Goal: Task Accomplishment & Management: Use online tool/utility

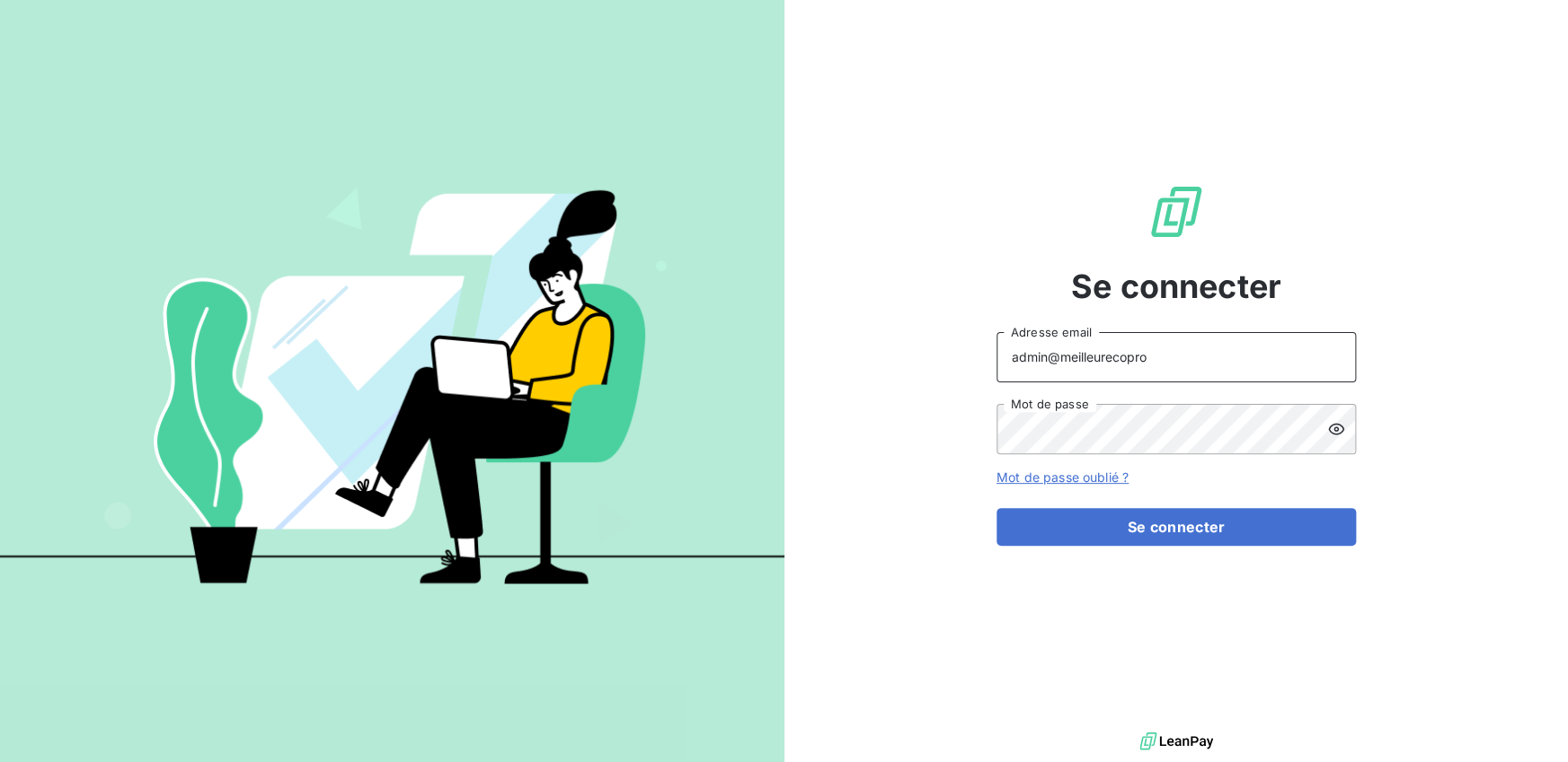
click at [1157, 355] on input "admin@meilleurecopro" at bounding box center [1176, 357] width 359 height 50
type input "admin@groupebrochard"
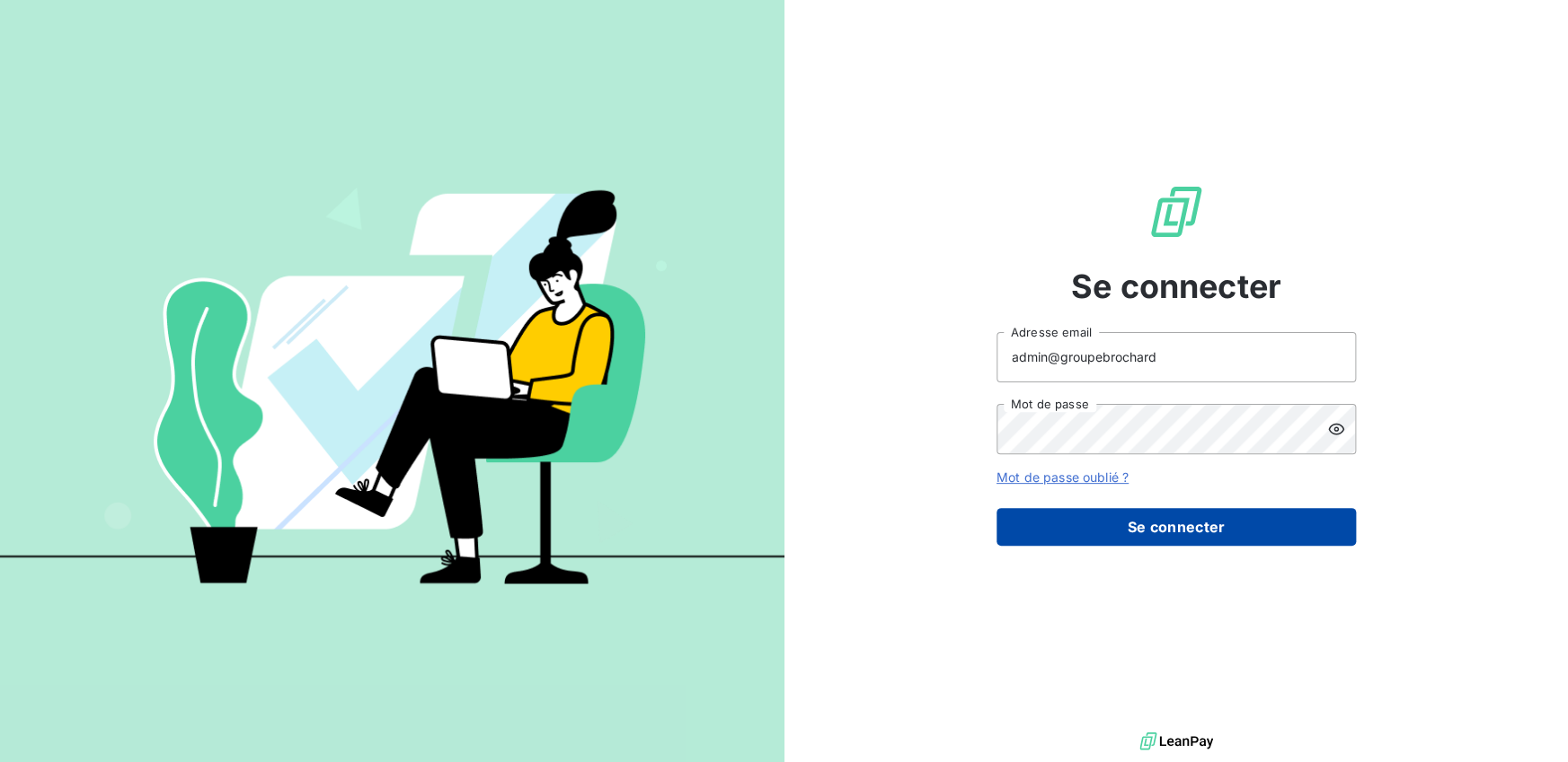
click at [1134, 524] on button "Se connecter" at bounding box center [1176, 527] width 359 height 37
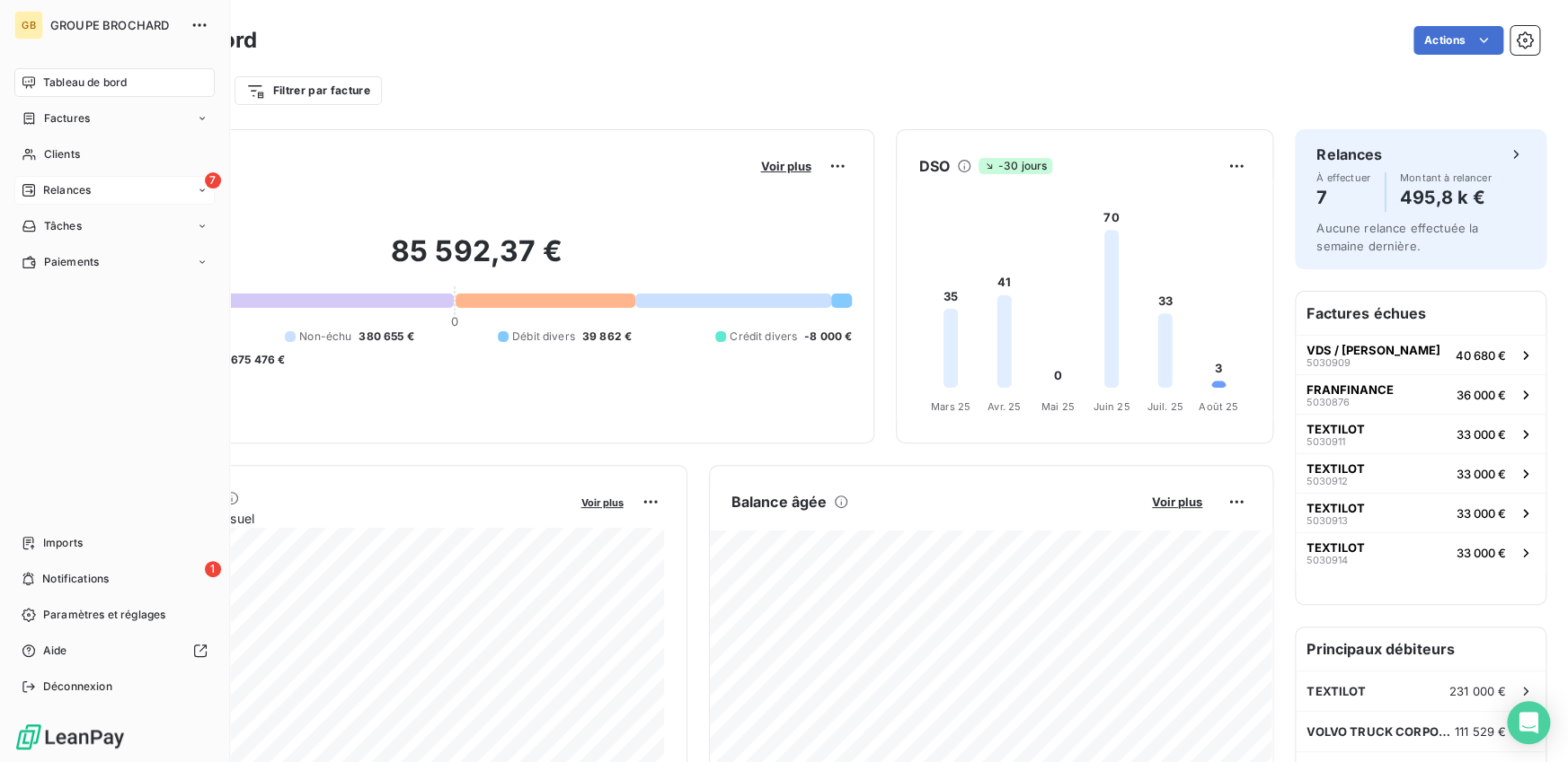
click at [60, 195] on span "Relances" at bounding box center [67, 190] width 48 height 16
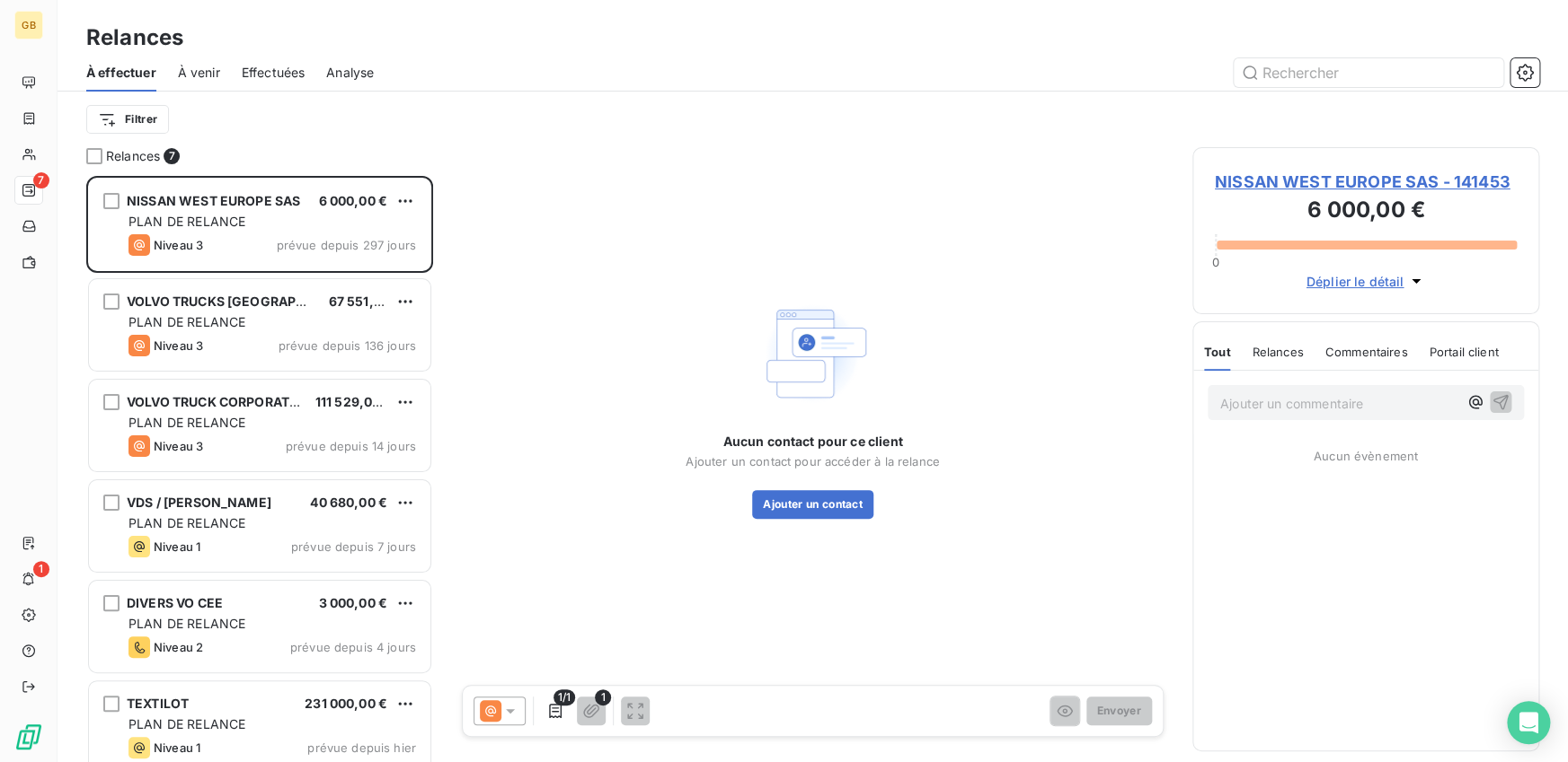
scroll to position [586, 347]
click at [286, 64] on span "Effectuées" at bounding box center [274, 72] width 63 height 18
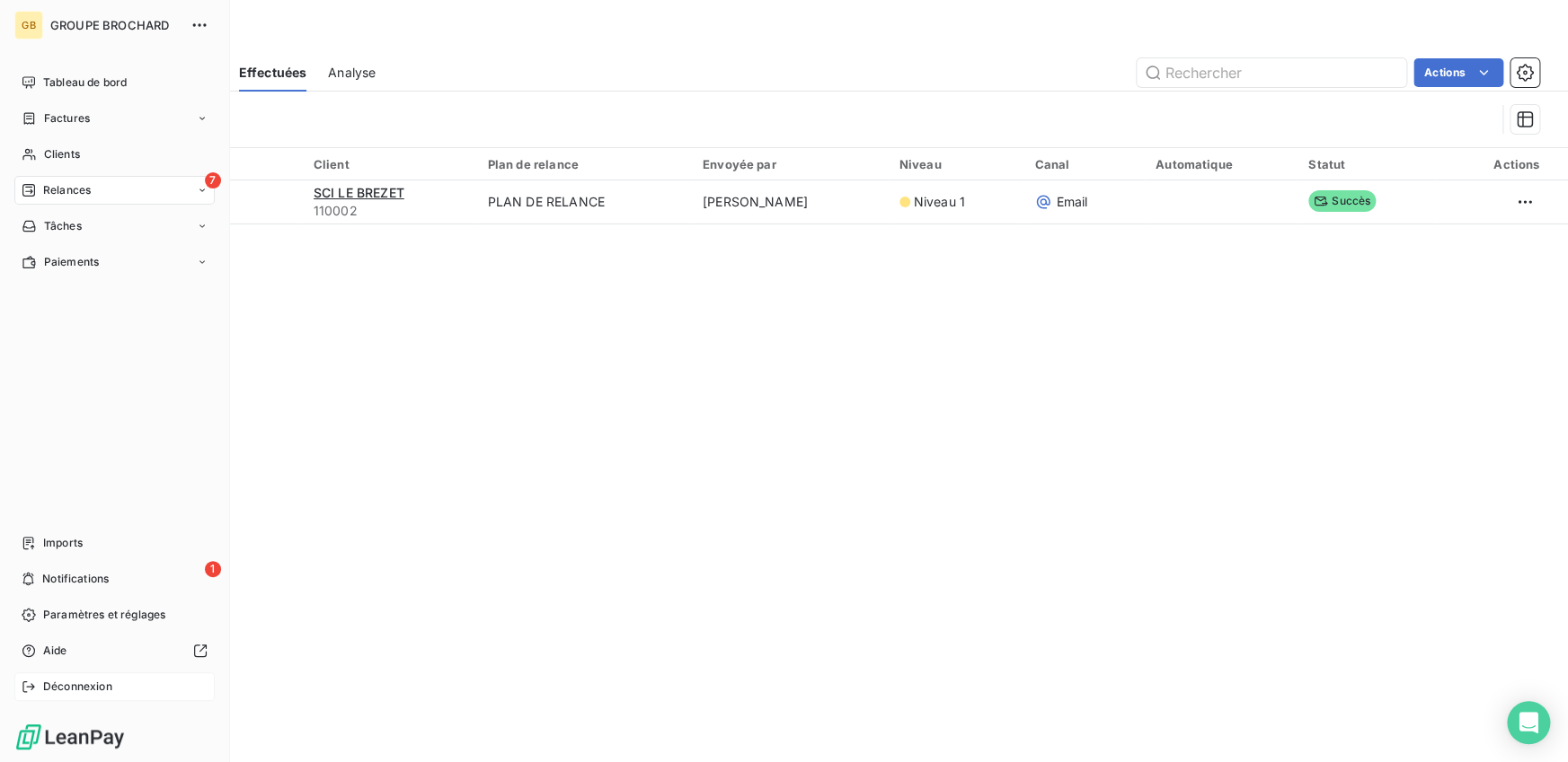
click at [39, 689] on div "Déconnexion" at bounding box center [114, 687] width 201 height 29
